Goal: Task Accomplishment & Management: Use online tool/utility

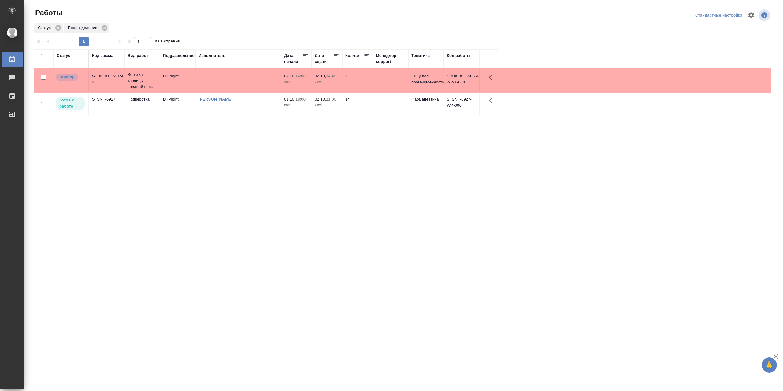
click at [244, 107] on td "[PERSON_NAME]" at bounding box center [238, 103] width 86 height 21
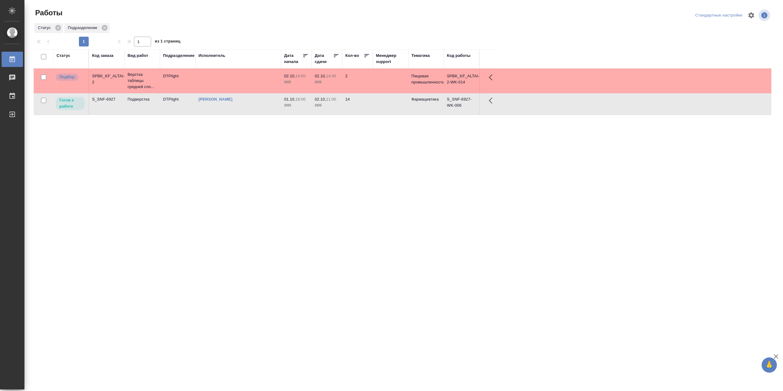
click at [243, 107] on td "[PERSON_NAME]" at bounding box center [238, 103] width 86 height 21
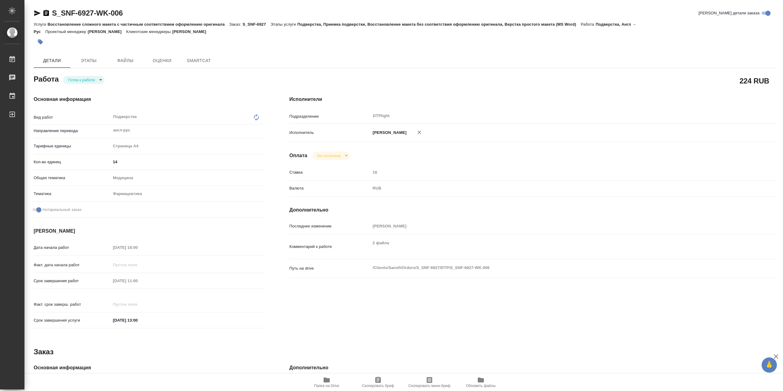
type textarea "x"
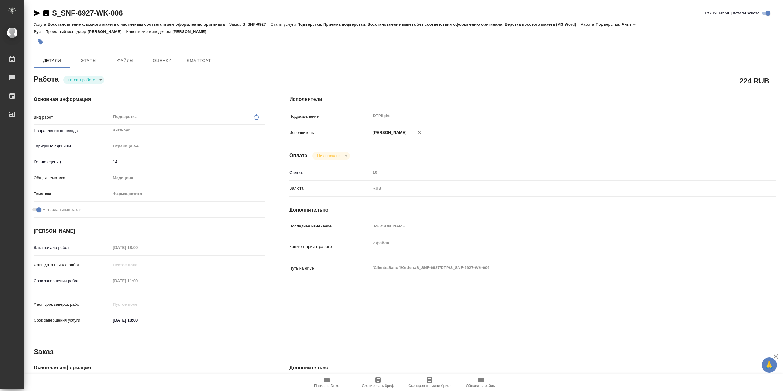
type textarea "x"
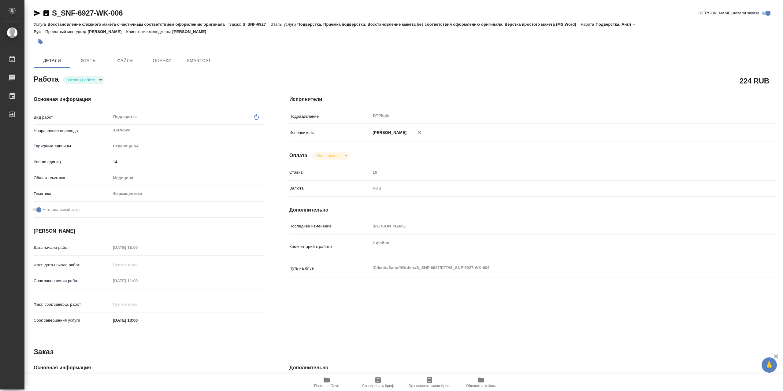
type textarea "x"
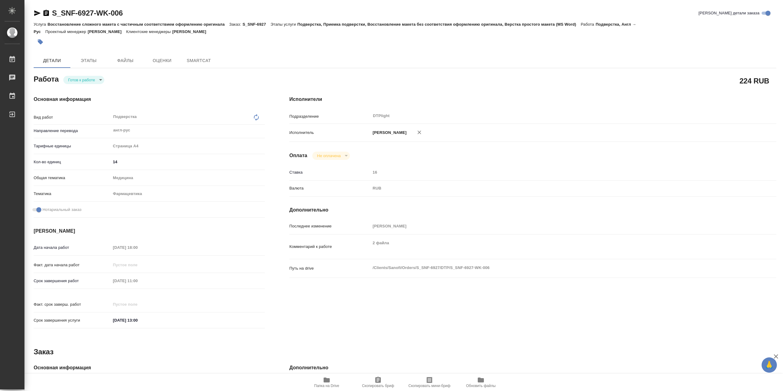
type textarea "x"
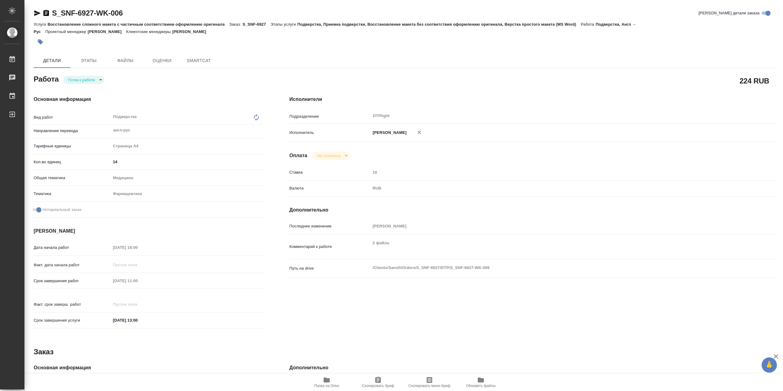
type textarea "x"
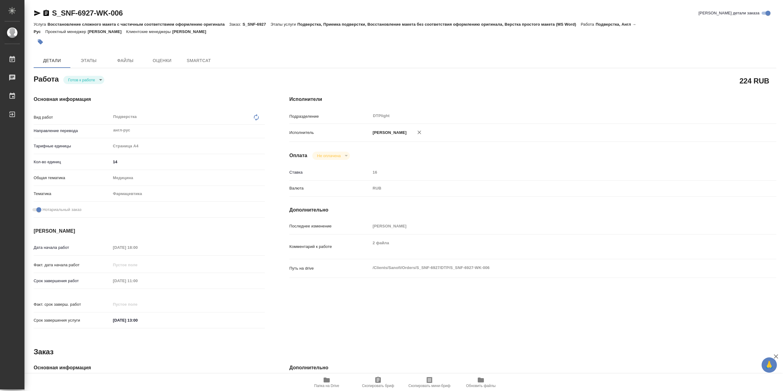
type textarea "x"
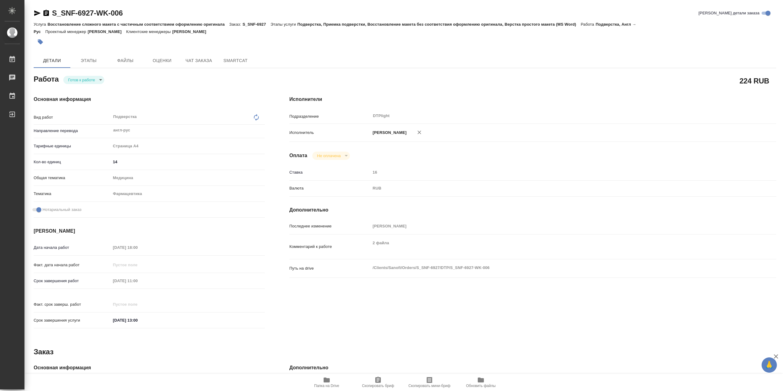
type textarea "x"
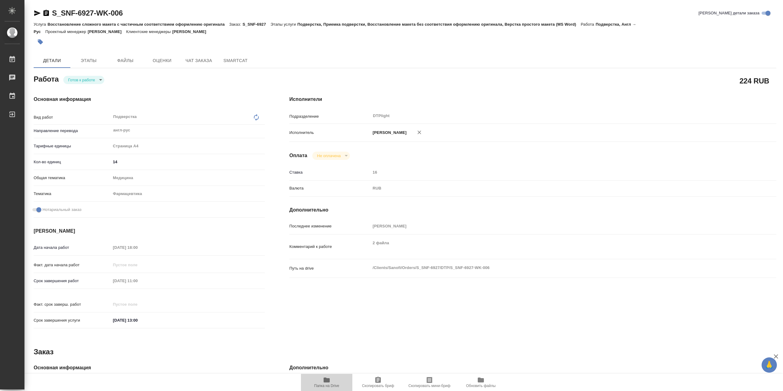
click at [323, 379] on icon "button" at bounding box center [326, 380] width 6 height 5
type textarea "x"
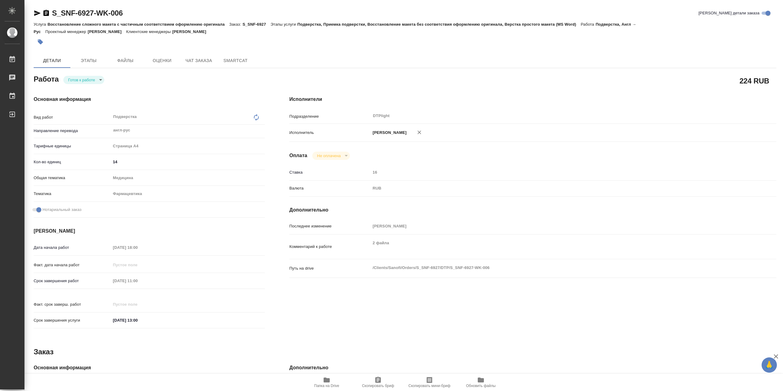
type textarea "x"
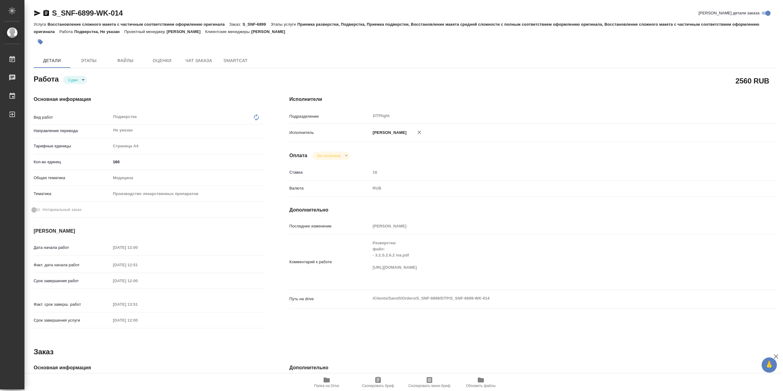
scroll to position [132, 0]
